Goal: Transaction & Acquisition: Purchase product/service

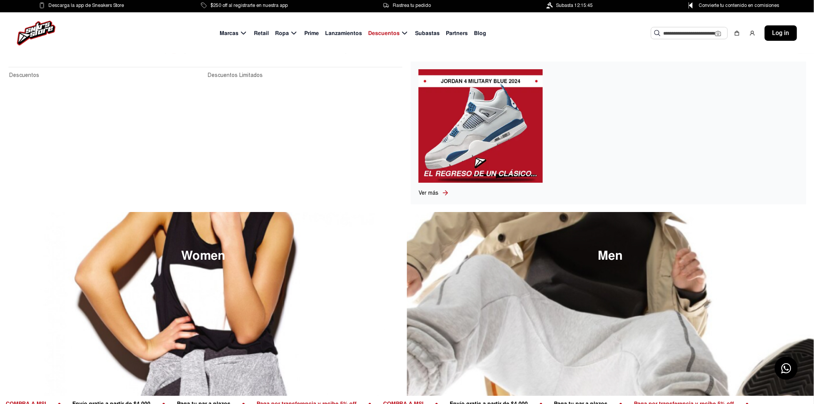
click at [485, 152] on img at bounding box center [480, 125] width 124 height 113
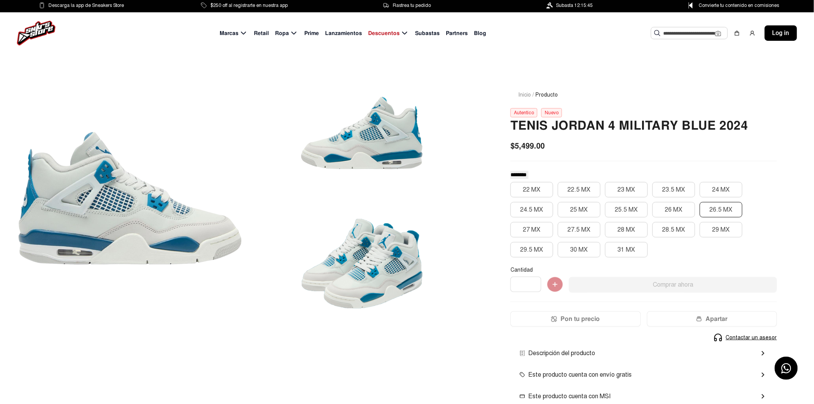
click at [713, 210] on button "26.5 MX" at bounding box center [720, 209] width 43 height 15
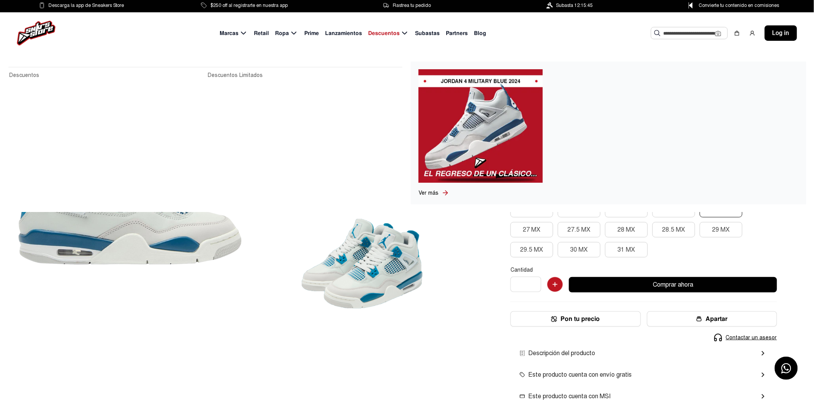
click at [426, 192] on span "Ver más" at bounding box center [428, 193] width 20 height 7
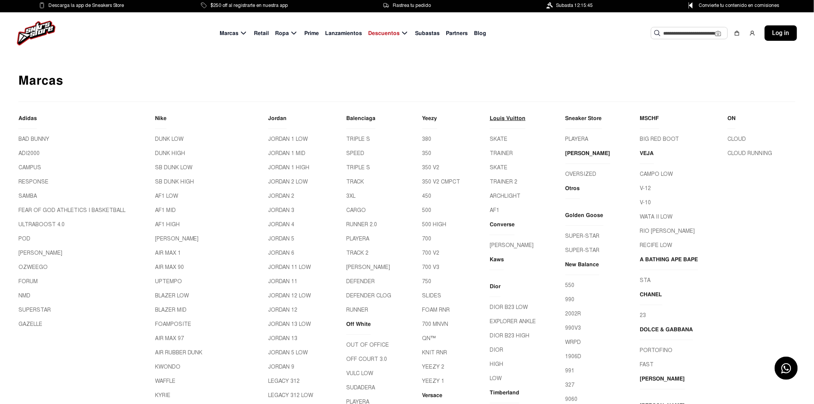
click at [490, 117] on link "Louis Vuitton" at bounding box center [508, 121] width 36 height 15
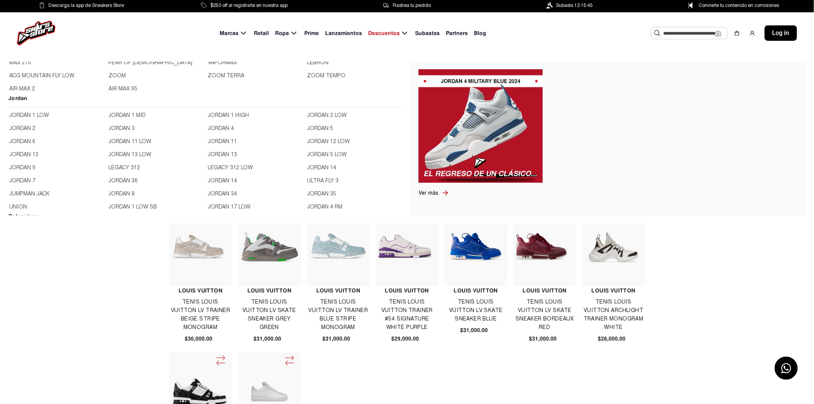
scroll to position [213, 0]
click at [216, 124] on link "JORDAN 4" at bounding box center [255, 128] width 95 height 8
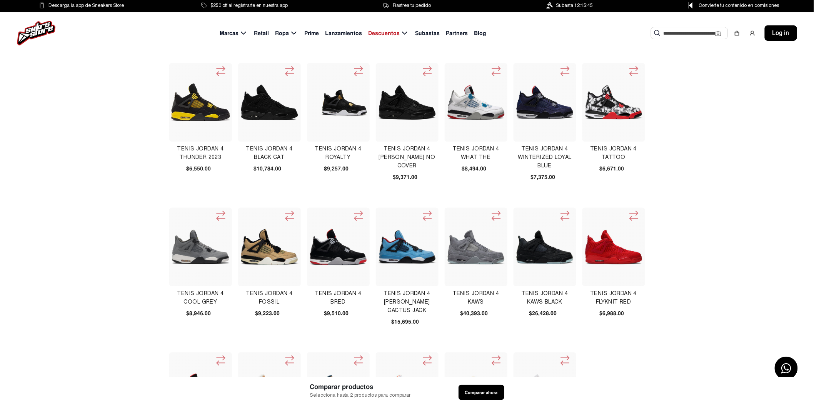
click at [414, 108] on img at bounding box center [407, 103] width 59 height 36
click at [260, 113] on img at bounding box center [269, 102] width 59 height 37
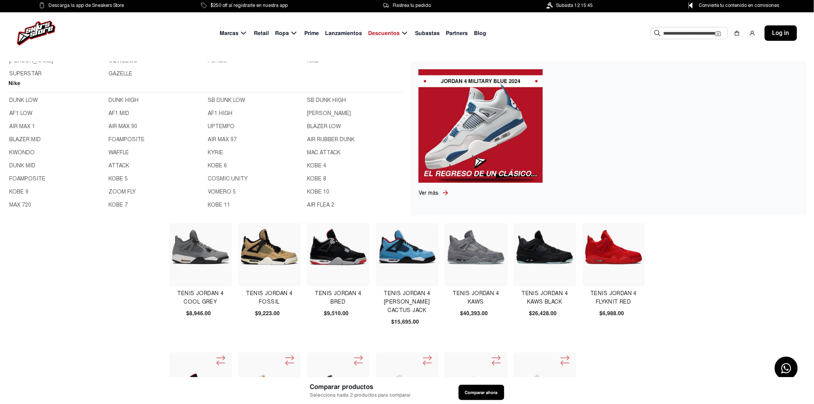
scroll to position [43, 0]
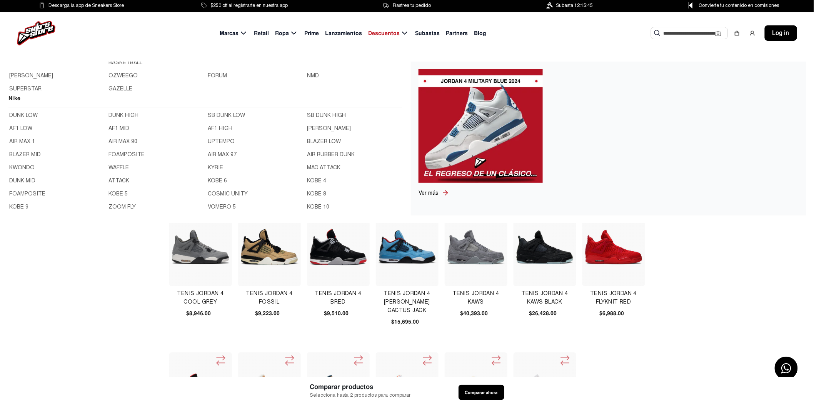
click at [20, 130] on link "AF1 LOW" at bounding box center [56, 128] width 95 height 8
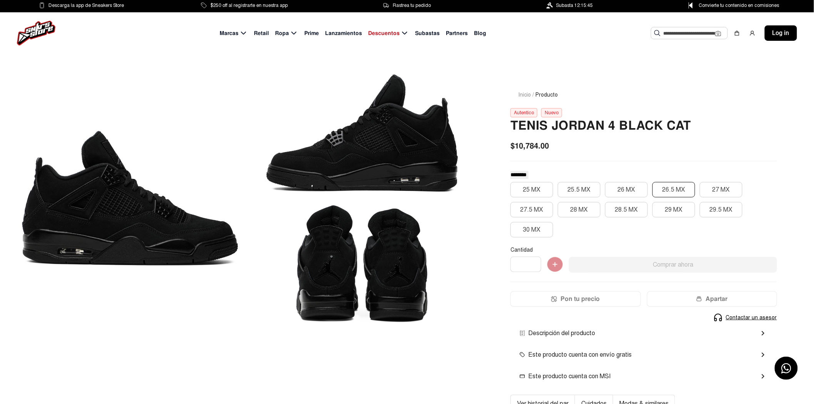
click at [654, 194] on button "26.5 MX" at bounding box center [673, 189] width 43 height 15
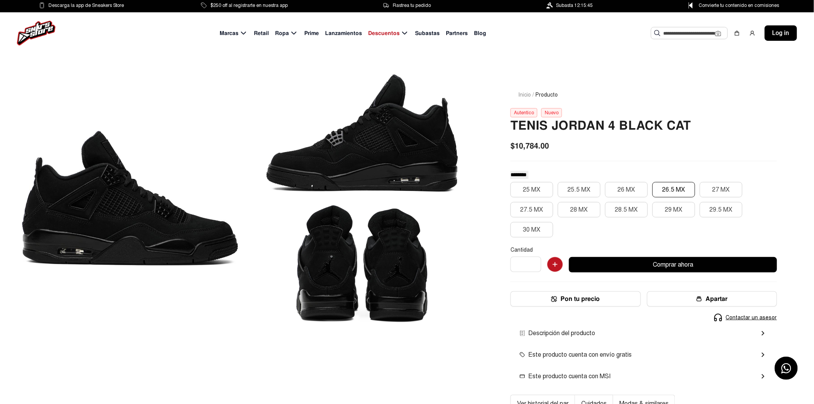
click at [579, 301] on button "Pon tu precio" at bounding box center [575, 298] width 130 height 15
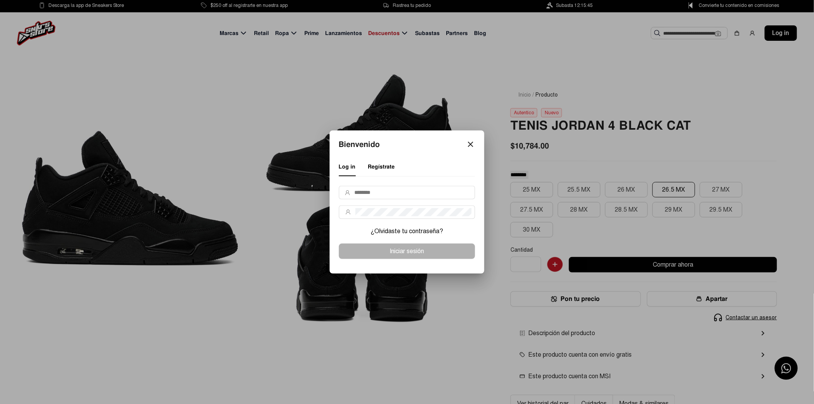
click at [467, 144] on mat-icon "close" at bounding box center [470, 144] width 9 height 9
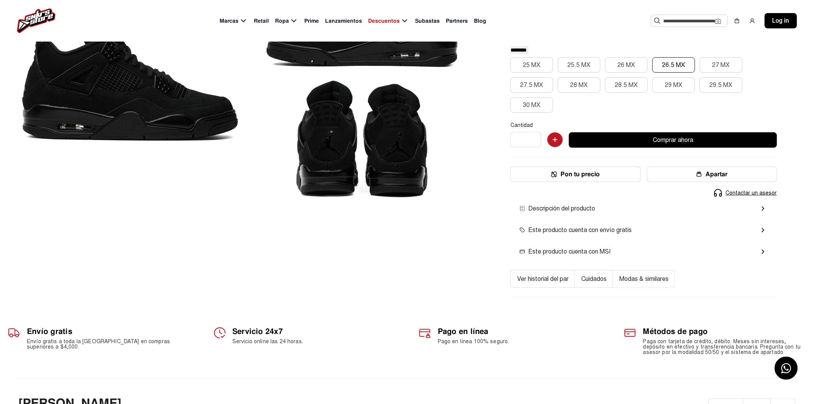
scroll to position [128, 0]
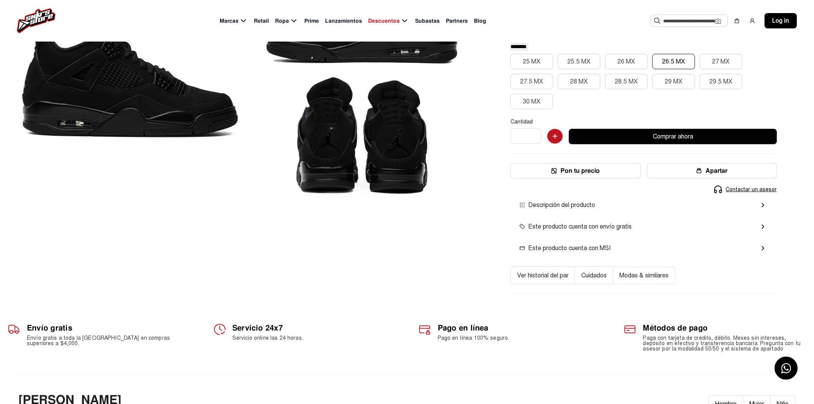
click at [560, 276] on button "Ver historial del par" at bounding box center [542, 275] width 65 height 18
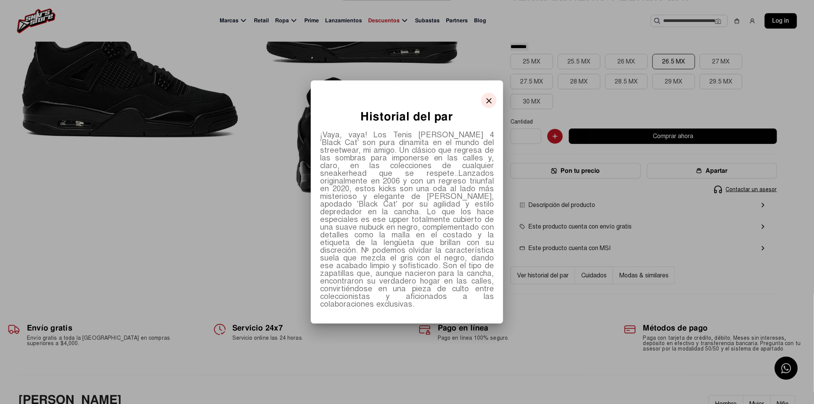
click at [482, 108] on button "close" at bounding box center [488, 100] width 15 height 15
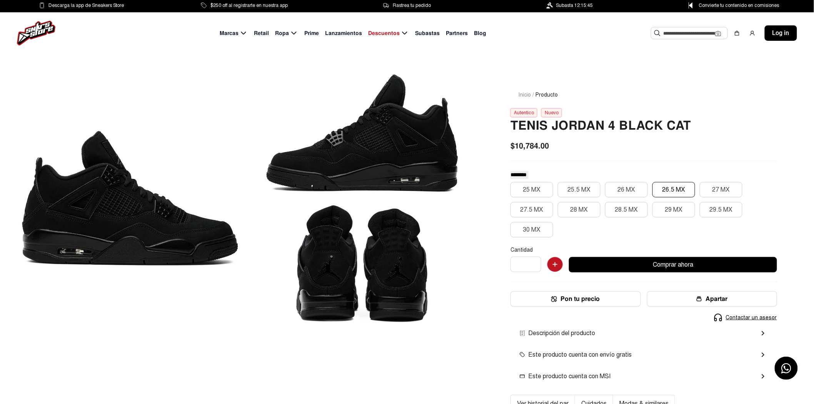
click at [73, 208] on div at bounding box center [129, 198] width 223 height 252
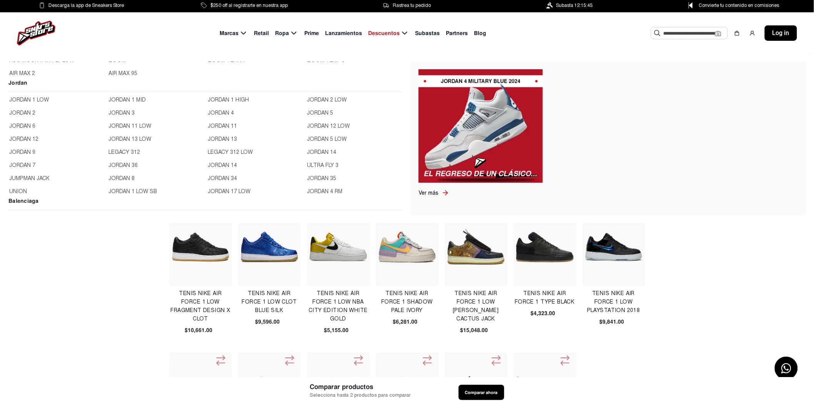
scroll to position [213, 0]
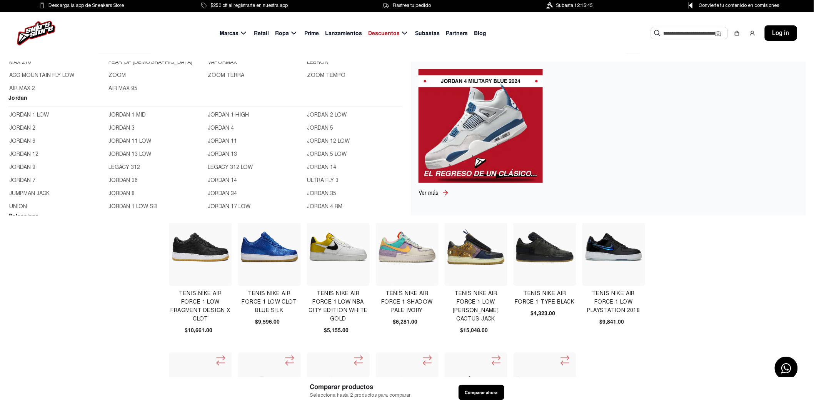
click at [223, 140] on link "JORDAN 11" at bounding box center [255, 141] width 95 height 8
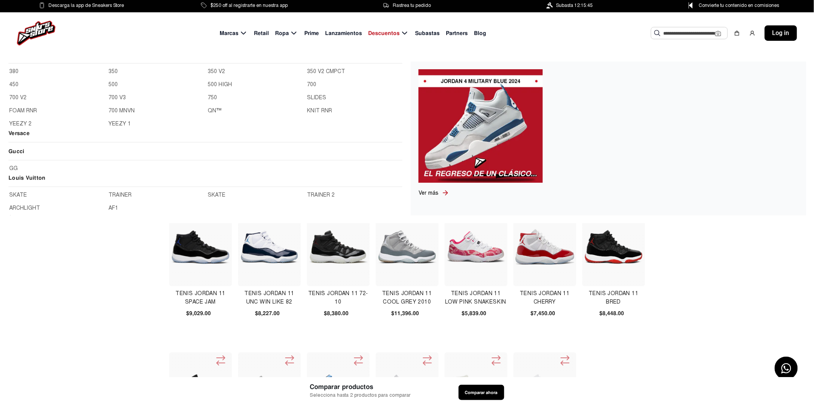
scroll to position [513, 0]
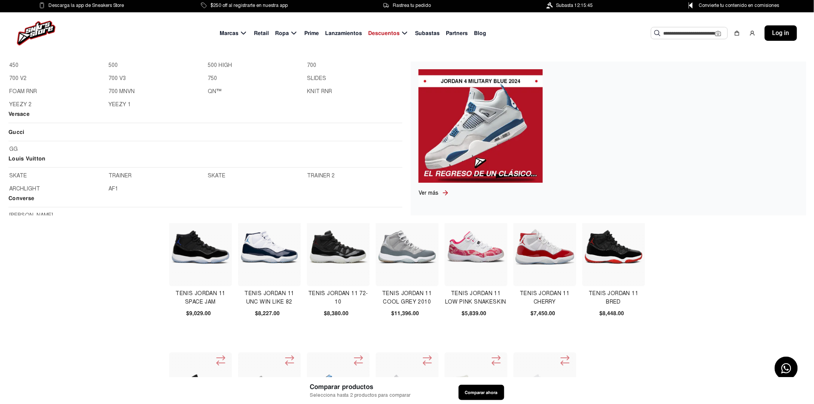
click at [17, 159] on h2 "Louis Vuitton" at bounding box center [205, 160] width 394 height 13
click at [12, 148] on link "GG" at bounding box center [205, 149] width 392 height 8
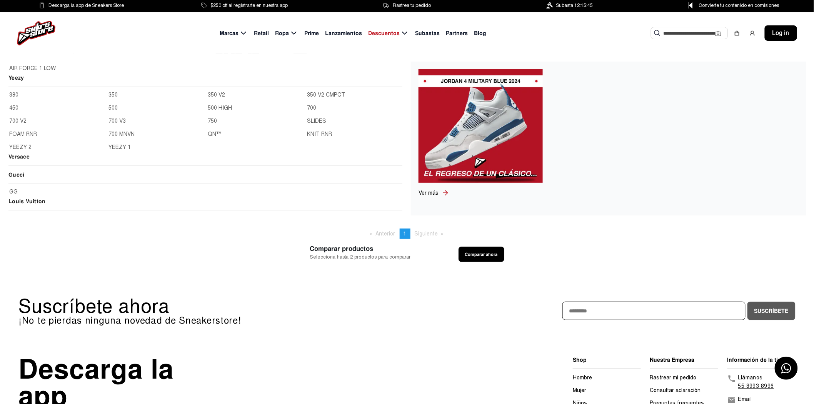
scroll to position [513, 0]
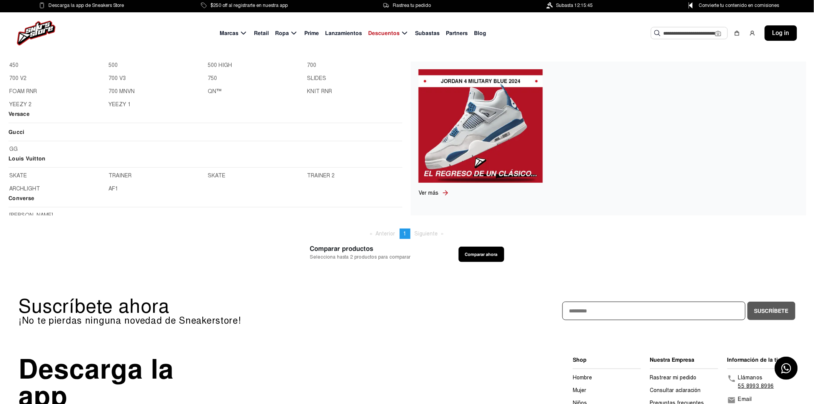
click at [112, 191] on link "AF1" at bounding box center [155, 189] width 95 height 8
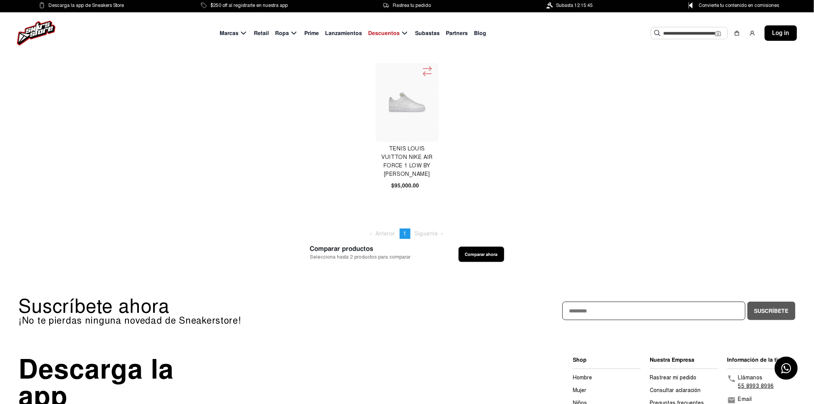
click at [429, 70] on icon at bounding box center [427, 71] width 12 height 13
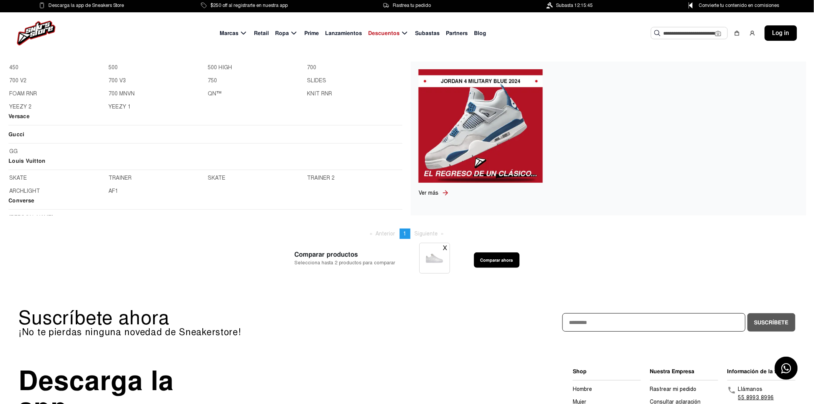
scroll to position [513, 0]
click at [120, 175] on link "TRAINER" at bounding box center [155, 176] width 95 height 8
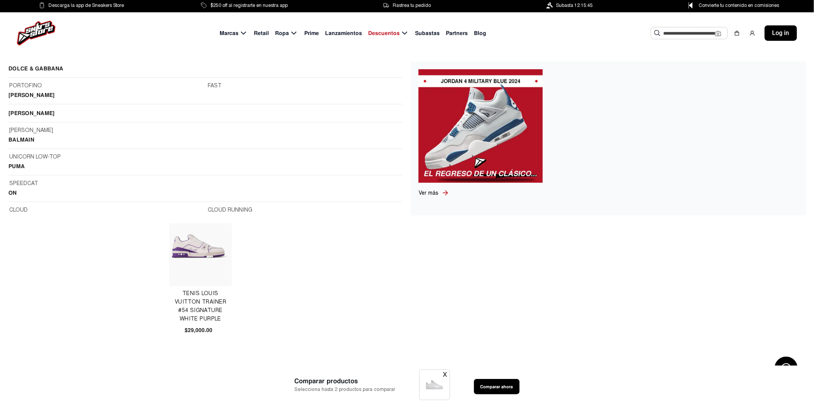
scroll to position [1116, 0]
click at [22, 209] on link "CLOUD" at bounding box center [106, 209] width 194 height 8
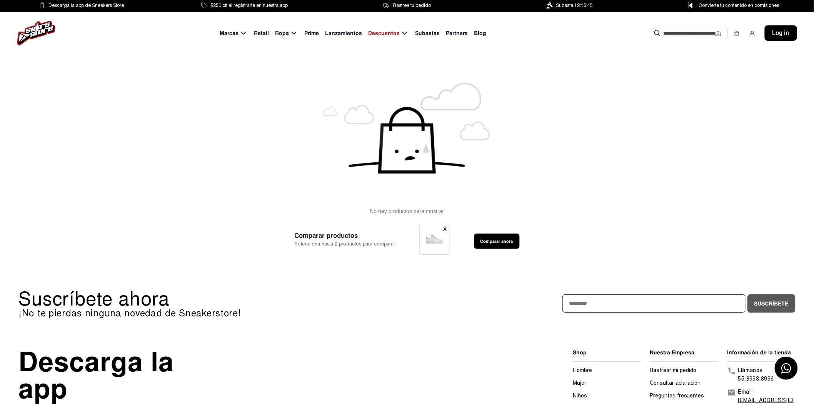
click at [443, 229] on button "X" at bounding box center [445, 229] width 4 height 10
